Goal: Check status: Check status

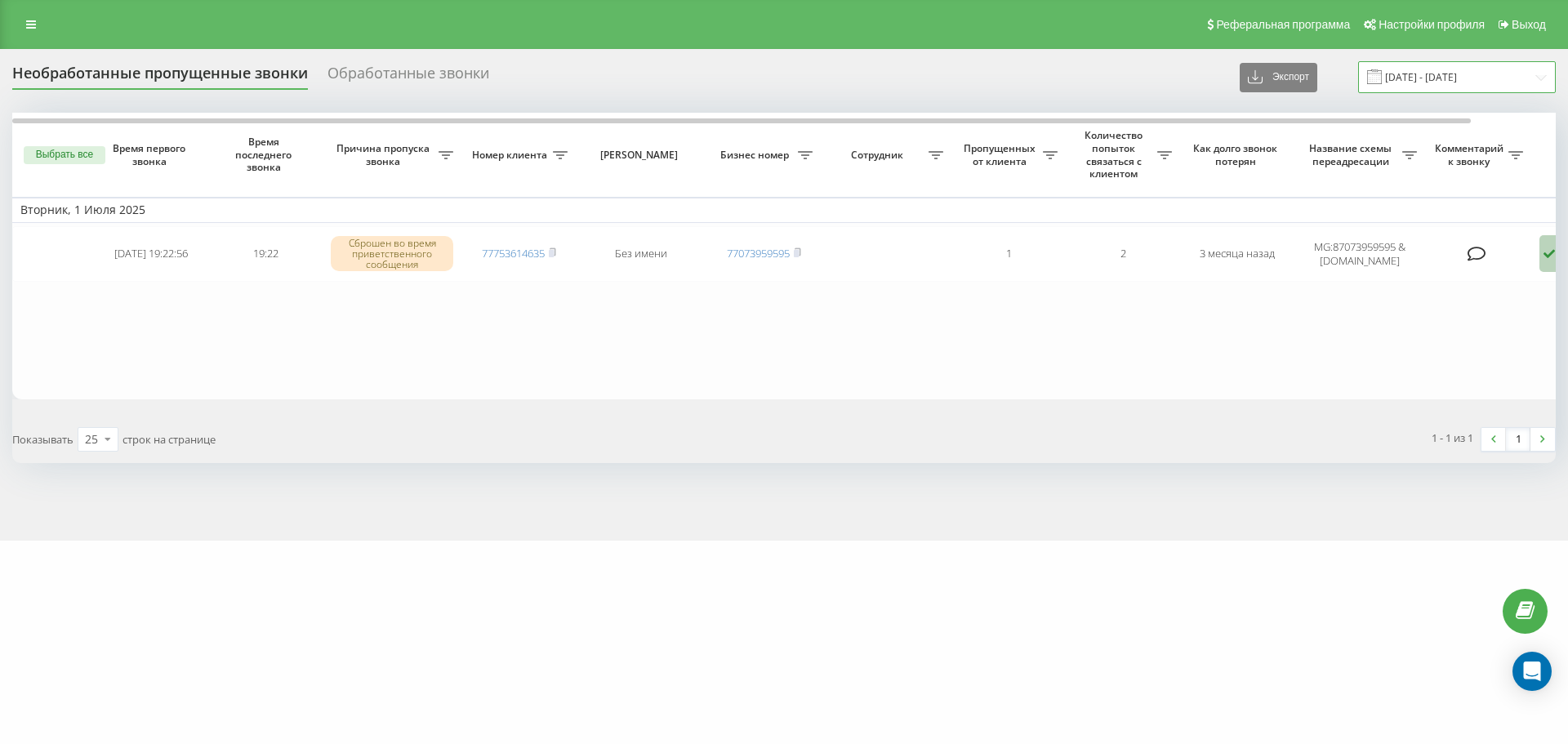
click at [1476, 71] on input "[DATE] - [DATE]" at bounding box center [1457, 77] width 198 height 32
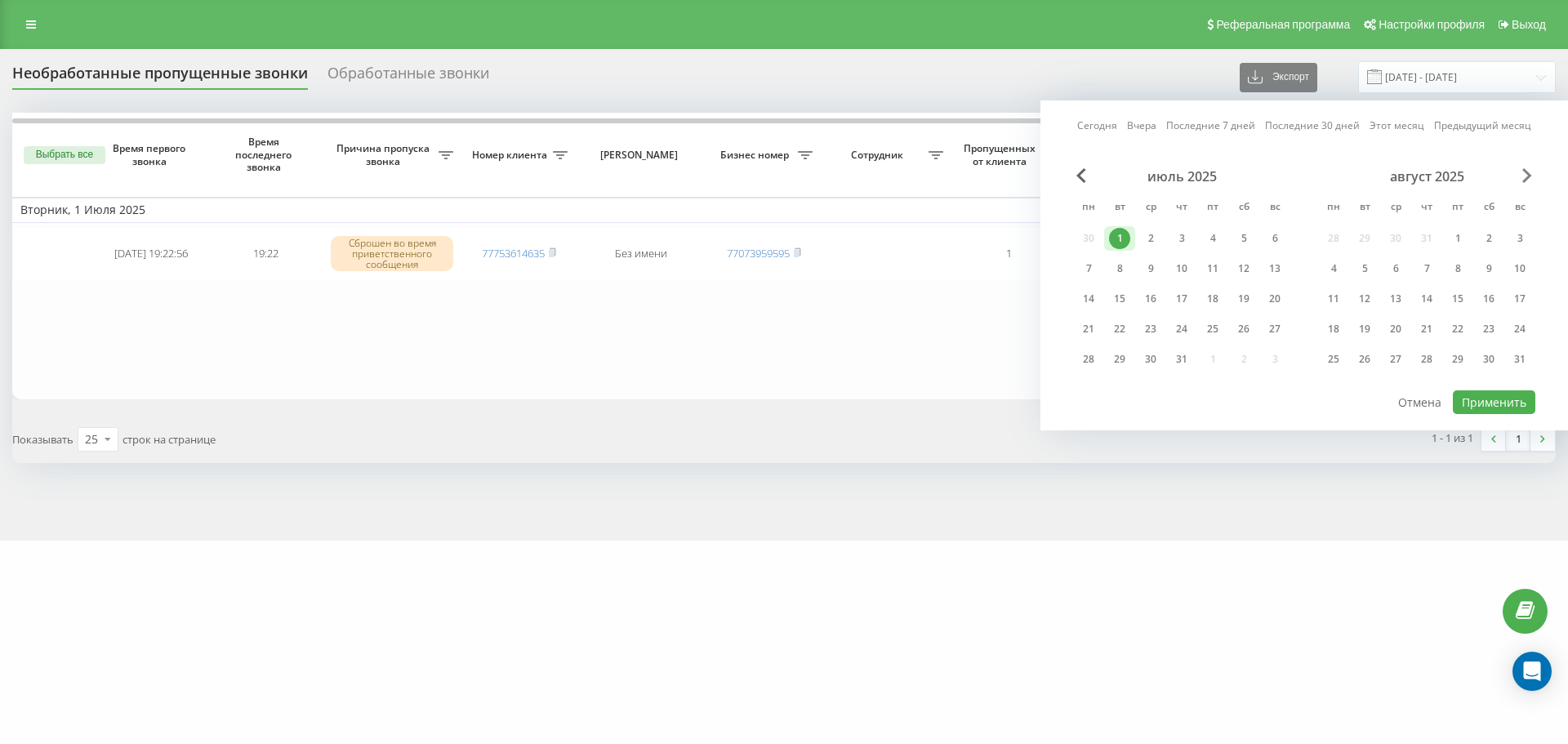
click at [1532, 175] on span "Next Month" at bounding box center [1528, 175] width 10 height 14
click at [1528, 288] on div "21" at bounding box center [1520, 298] width 21 height 21
click at [1484, 295] on div "20" at bounding box center [1489, 298] width 21 height 21
drag, startPoint x: 1515, startPoint y: 412, endPoint x: 1511, endPoint y: 403, distance: 9.8
click at [1512, 410] on button "Применить" at bounding box center [1495, 402] width 83 height 24
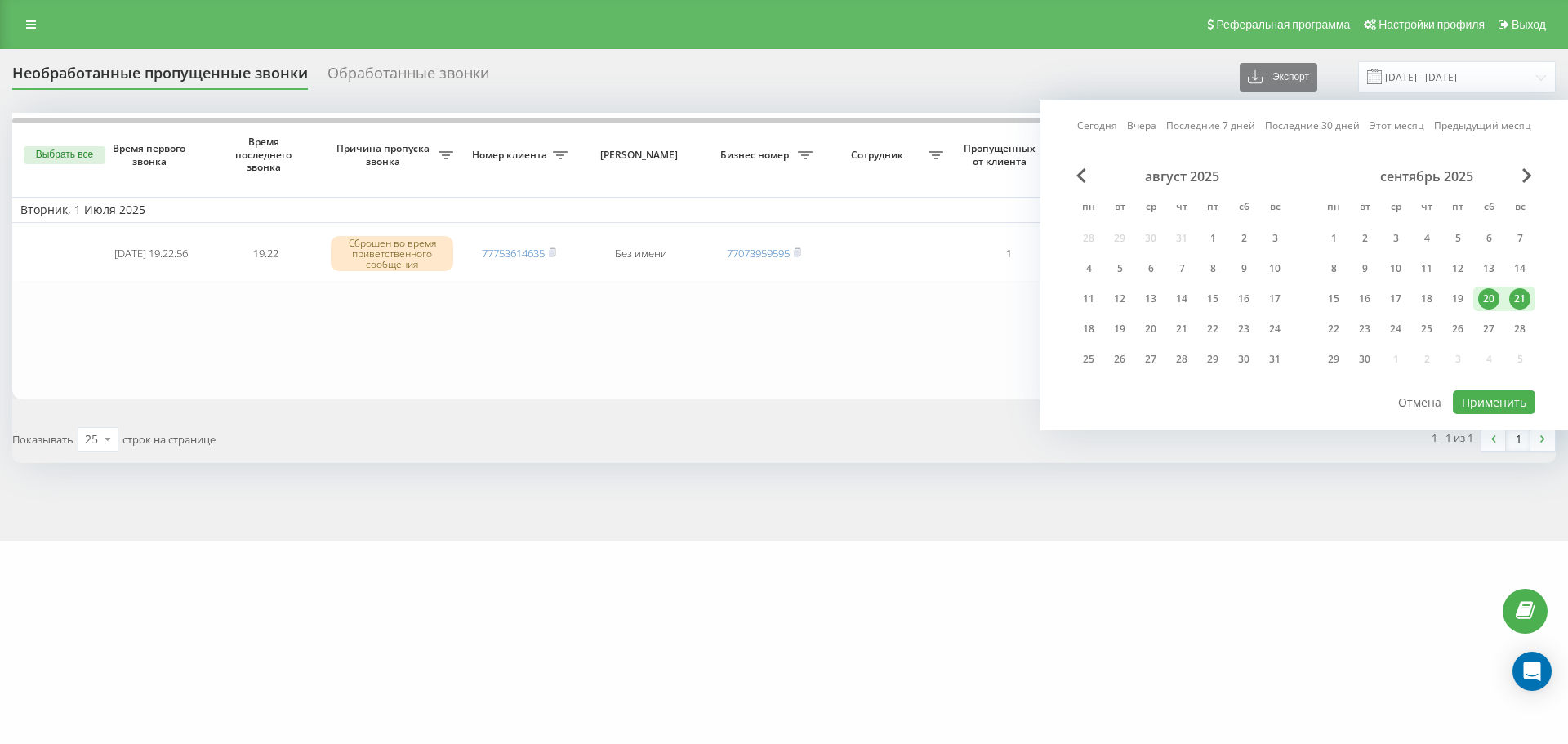
type input "[DATE] - [DATE]"
